Goal: Information Seeking & Learning: Learn about a topic

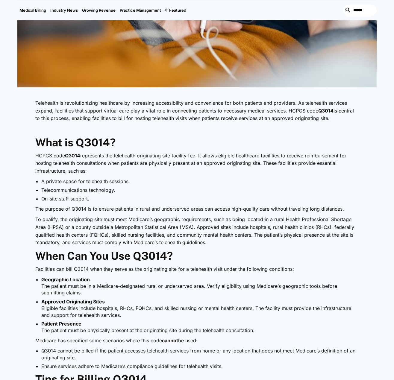
scroll to position [329, 0]
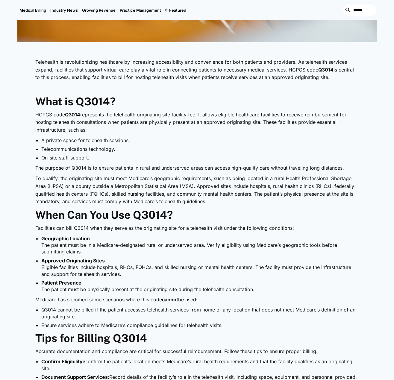
drag, startPoint x: 119, startPoint y: 119, endPoint x: 224, endPoint y: 131, distance: 106.3
click at [224, 131] on p "HCPCS code Q3014 represents the telehealth originating site facility fee. It al…" at bounding box center [196, 122] width 323 height 23
drag, startPoint x: 174, startPoint y: 128, endPoint x: 161, endPoint y: 126, distance: 12.4
click at [161, 126] on p "HCPCS code Q3014 represents the telehealth originating site facility fee. It al…" at bounding box center [196, 122] width 323 height 23
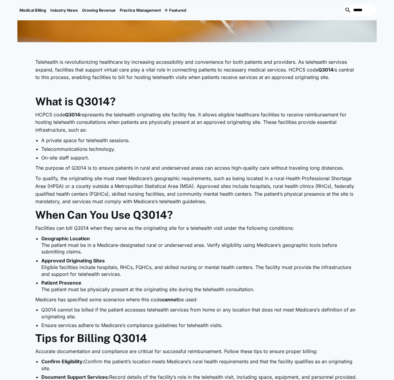
click at [139, 124] on p "HCPCS code Q3014 represents the telehealth originating site facility fee. It al…" at bounding box center [196, 122] width 323 height 23
drag, startPoint x: 96, startPoint y: 130, endPoint x: 29, endPoint y: 117, distance: 67.5
click at [29, 117] on div "Telehealth is revolutionizing healthcare by increasing accessibility and conven…" at bounding box center [196, 350] width 359 height 590
click at [42, 129] on p "HCPCS code Q3014 represents the telehealth originating site facility fee. It al…" at bounding box center [196, 122] width 323 height 23
click at [59, 146] on li "Telecommunications technology." at bounding box center [199, 149] width 317 height 7
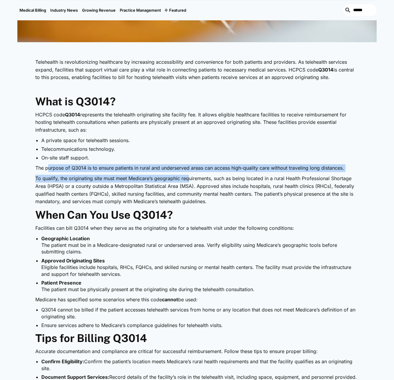
drag, startPoint x: 47, startPoint y: 169, endPoint x: 188, endPoint y: 173, distance: 141.1
click at [188, 173] on div "Telehealth is revolutionizing healthcare by increasing accessibility and conven…" at bounding box center [196, 350] width 323 height 590
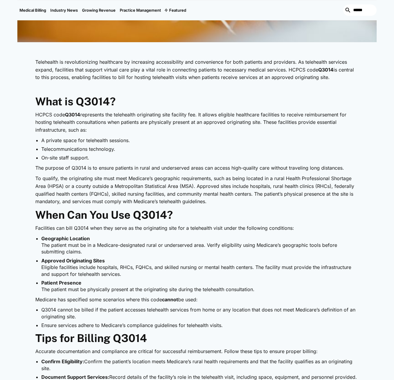
click at [174, 199] on p "To qualify, the originating site must meet Medicare’s geographic requirements, …" at bounding box center [196, 190] width 323 height 31
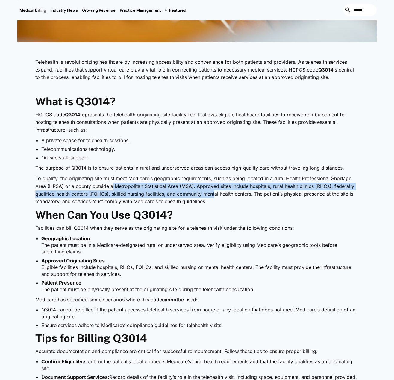
drag, startPoint x: 123, startPoint y: 187, endPoint x: 216, endPoint y: 196, distance: 93.6
click at [216, 196] on p "To qualify, the originating site must meet Medicare’s geographic requirements, …" at bounding box center [196, 190] width 323 height 31
click at [217, 196] on p "To qualify, the originating site must meet Medicare’s geographic requirements, …" at bounding box center [196, 190] width 323 height 31
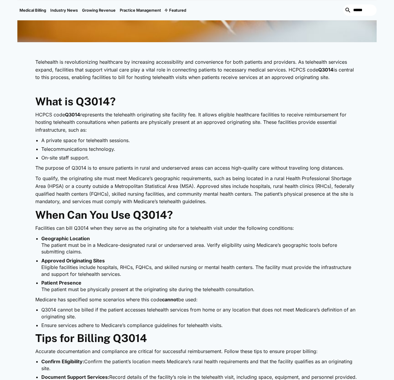
click at [215, 193] on p "To qualify, the originating site must meet Medicare’s geographic requirements, …" at bounding box center [196, 190] width 323 height 31
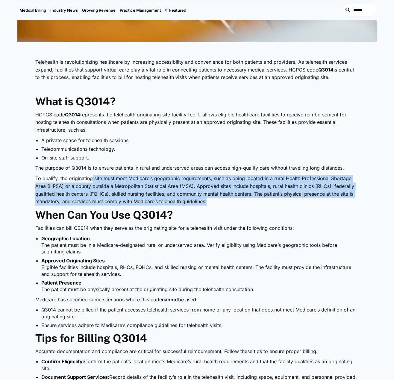
drag, startPoint x: 211, startPoint y: 199, endPoint x: 92, endPoint y: 181, distance: 120.3
click at [92, 181] on p "To qualify, the originating site must meet Medicare’s geographic requirements, …" at bounding box center [196, 190] width 323 height 31
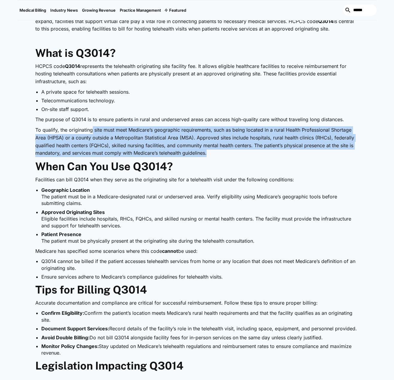
scroll to position [419, 0]
